Goal: Information Seeking & Learning: Learn about a topic

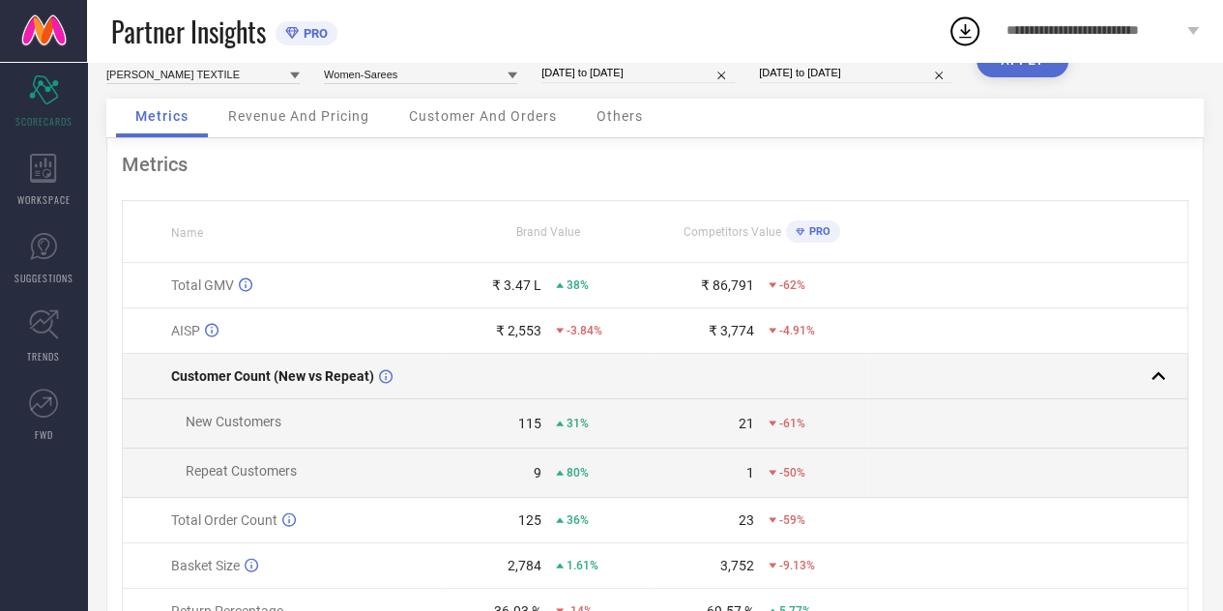
scroll to position [50, 0]
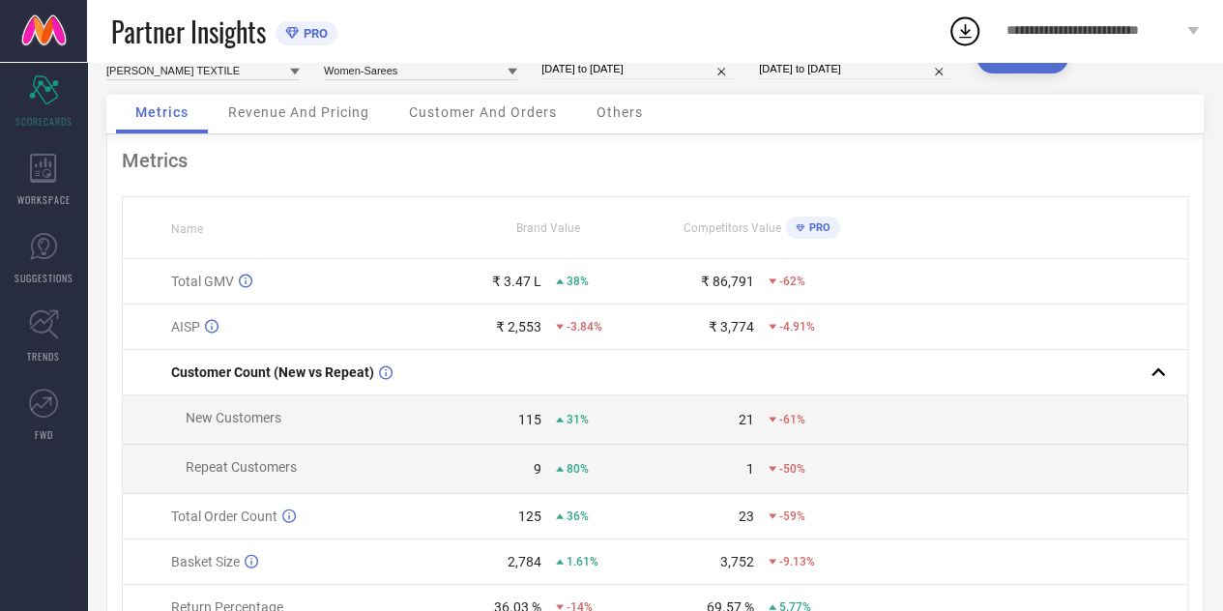
click at [326, 103] on div "Revenue And Pricing" at bounding box center [299, 114] width 180 height 39
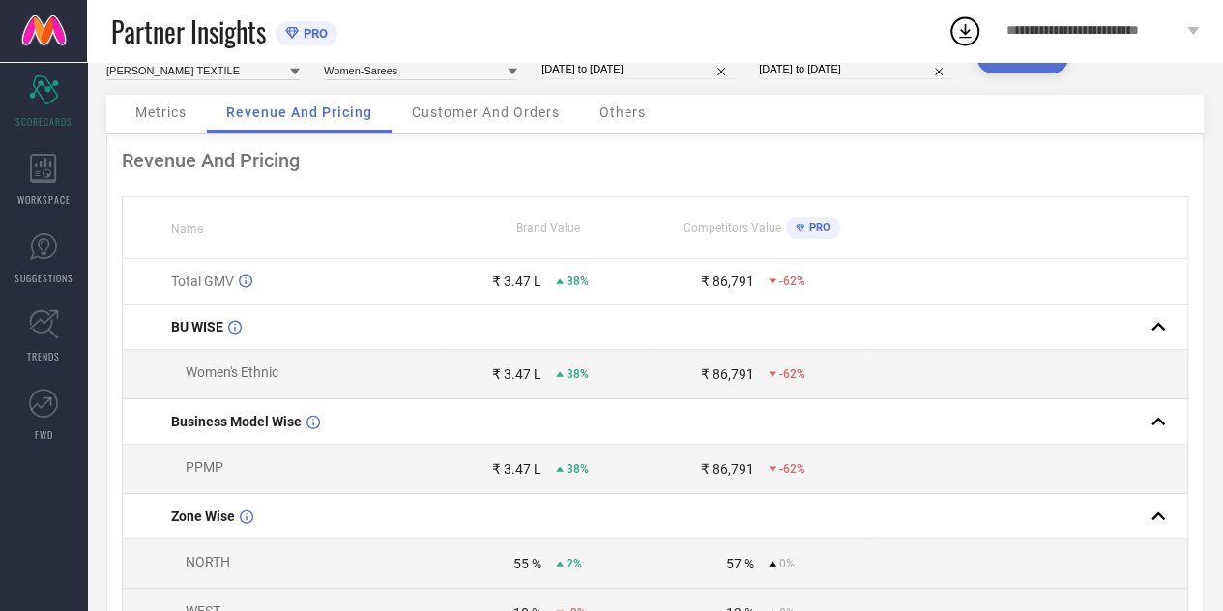
click at [499, 114] on span "Customer And Orders" at bounding box center [486, 111] width 148 height 15
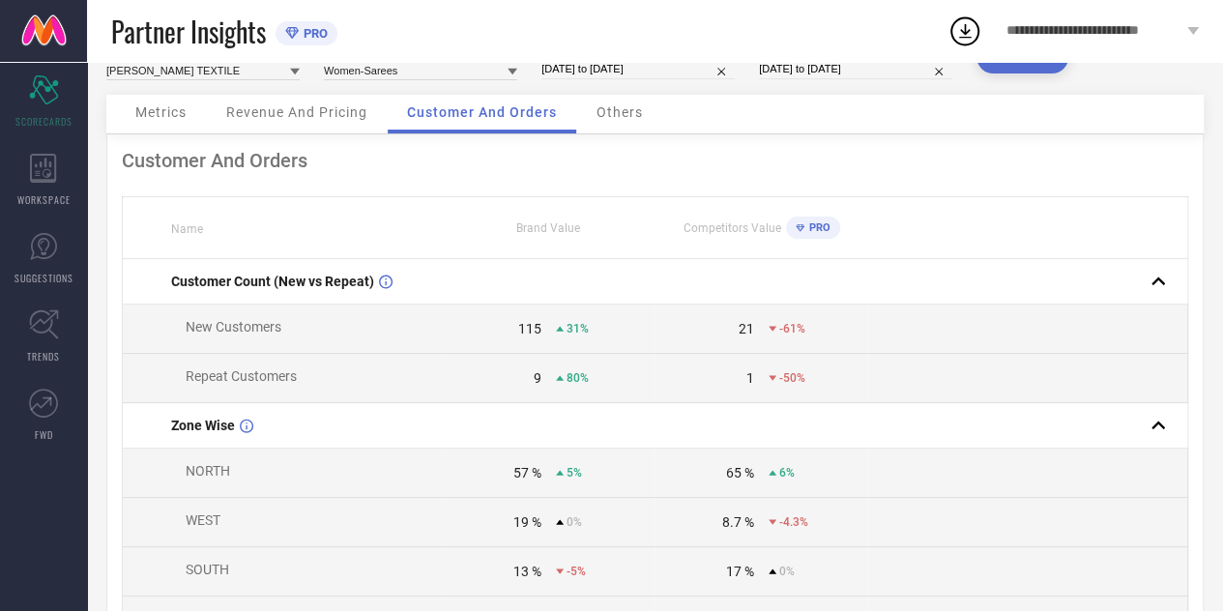
drag, startPoint x: 556, startPoint y: 119, endPoint x: 573, endPoint y: 119, distance: 17.4
click at [573, 119] on div "Customer And Orders" at bounding box center [482, 114] width 189 height 39
drag, startPoint x: 573, startPoint y: 119, endPoint x: 587, endPoint y: 117, distance: 13.7
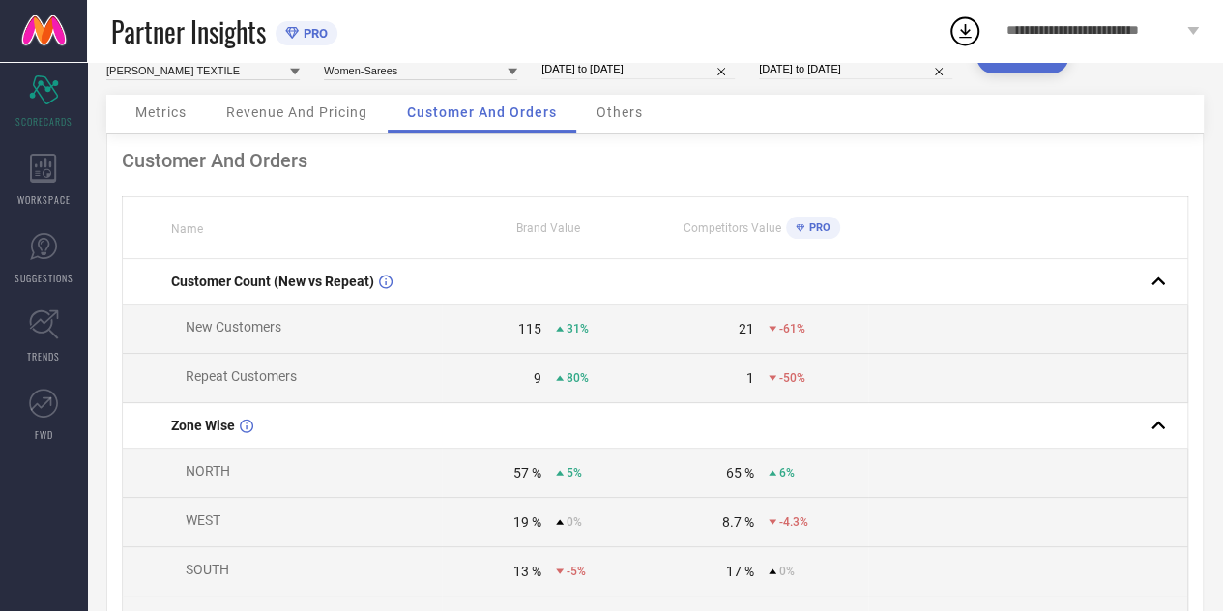
click at [587, 117] on div "Metrics Revenue And Pricing Customer And Orders Others" at bounding box center [654, 115] width 1097 height 40
click at [587, 117] on div "Others" at bounding box center [619, 114] width 85 height 39
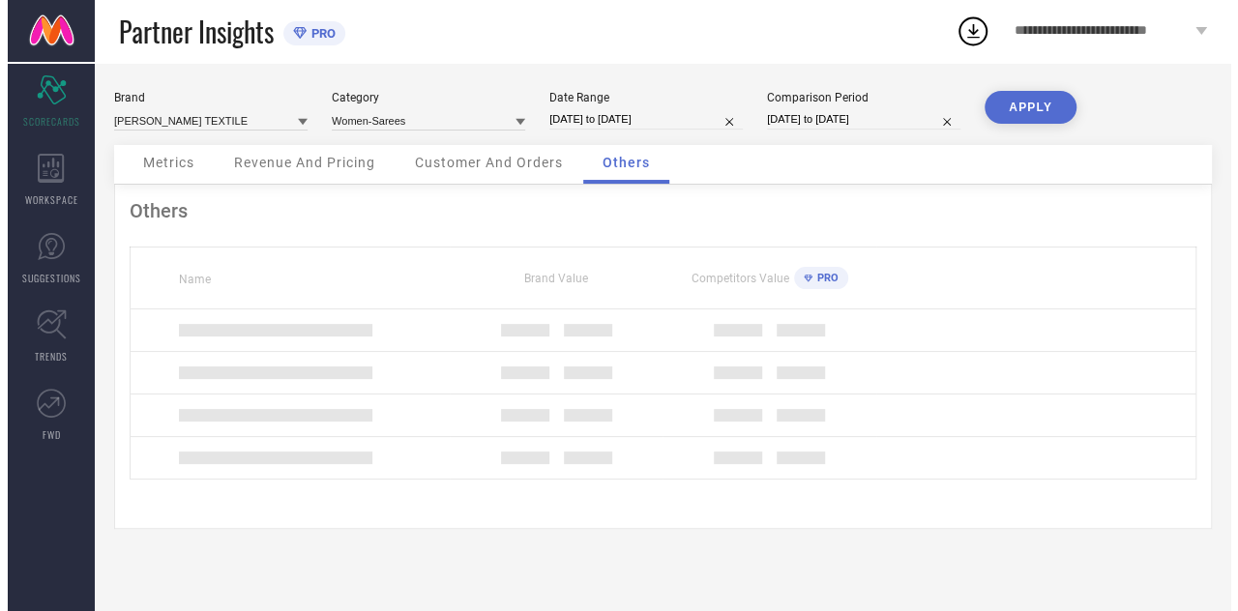
scroll to position [0, 0]
